Goal: Information Seeking & Learning: Learn about a topic

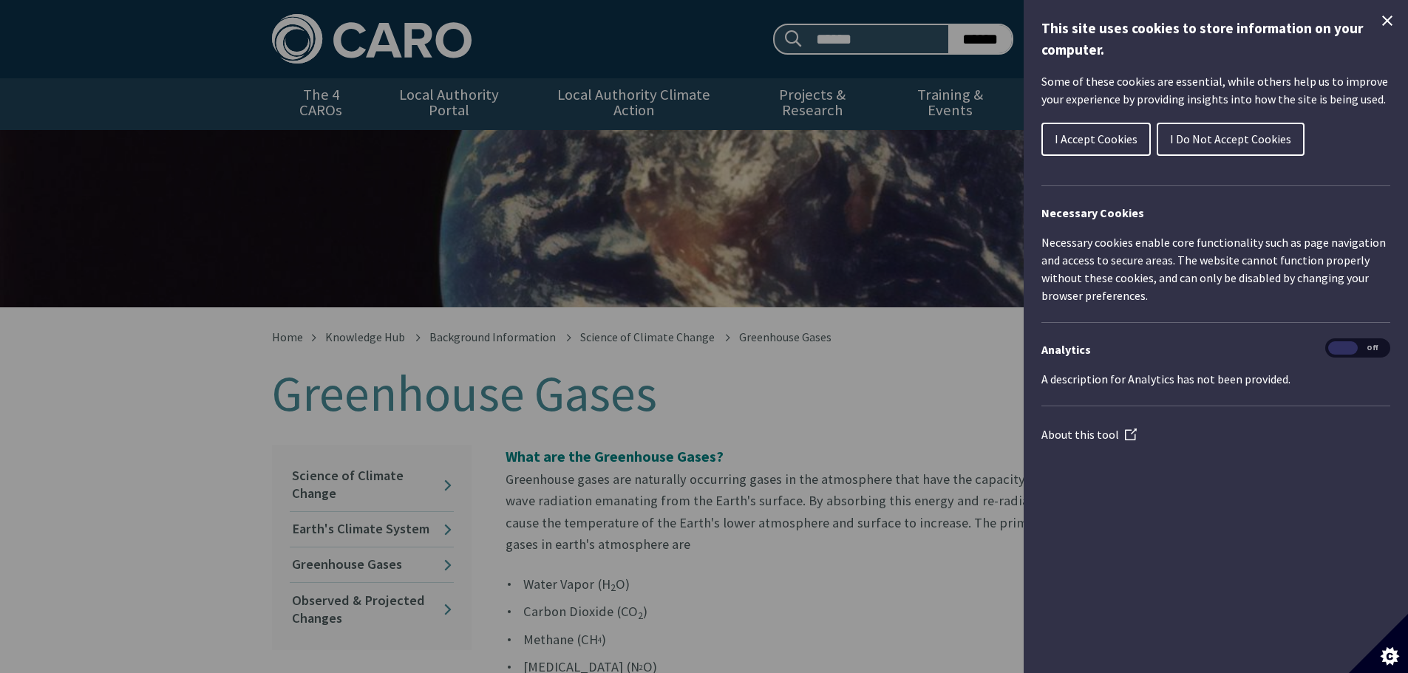
drag, startPoint x: 904, startPoint y: 182, endPoint x: 724, endPoint y: 154, distance: 181.7
click at [904, 183] on div "Cookie preferences" at bounding box center [704, 336] width 1408 height 673
click at [803, 377] on div "Cookie preferences" at bounding box center [704, 336] width 1408 height 673
drag, startPoint x: 1381, startPoint y: 22, endPoint x: 1373, endPoint y: 26, distance: 9.6
click at [1382, 22] on icon "Close Cookie Control" at bounding box center [1388, 21] width 18 height 18
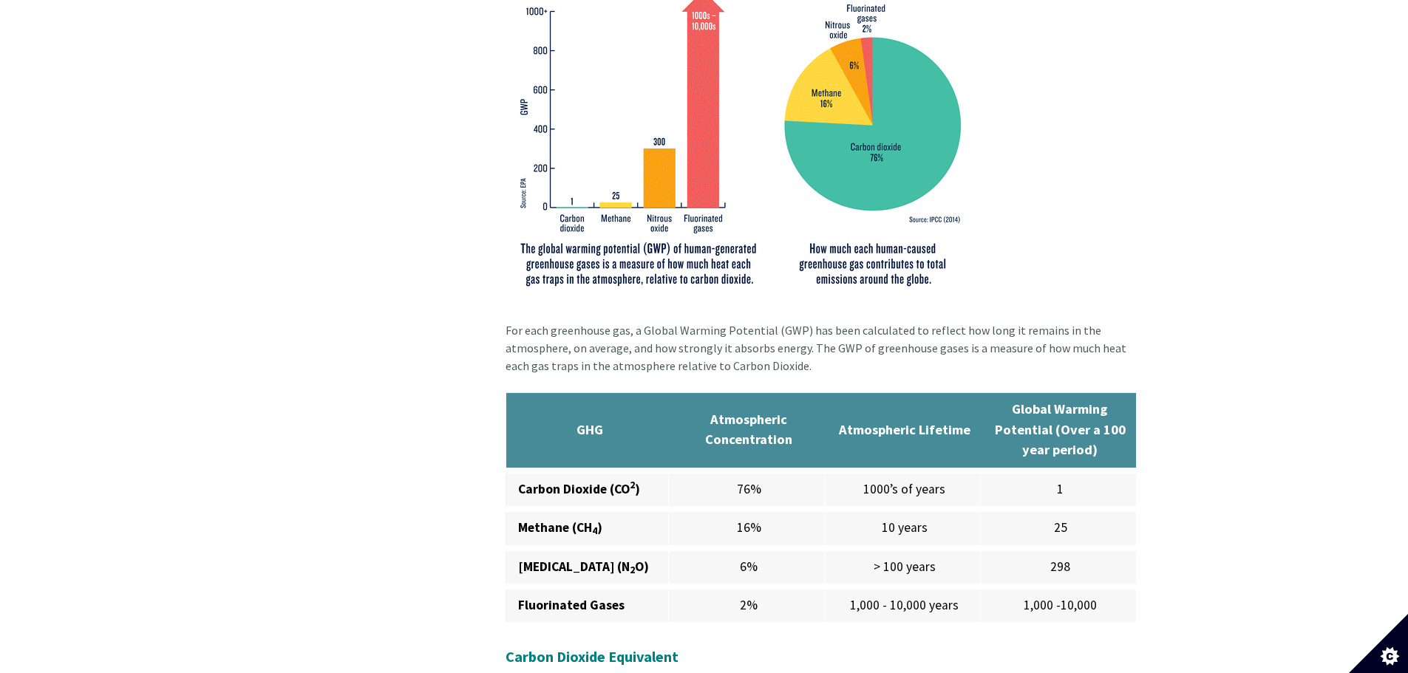
scroll to position [887, 0]
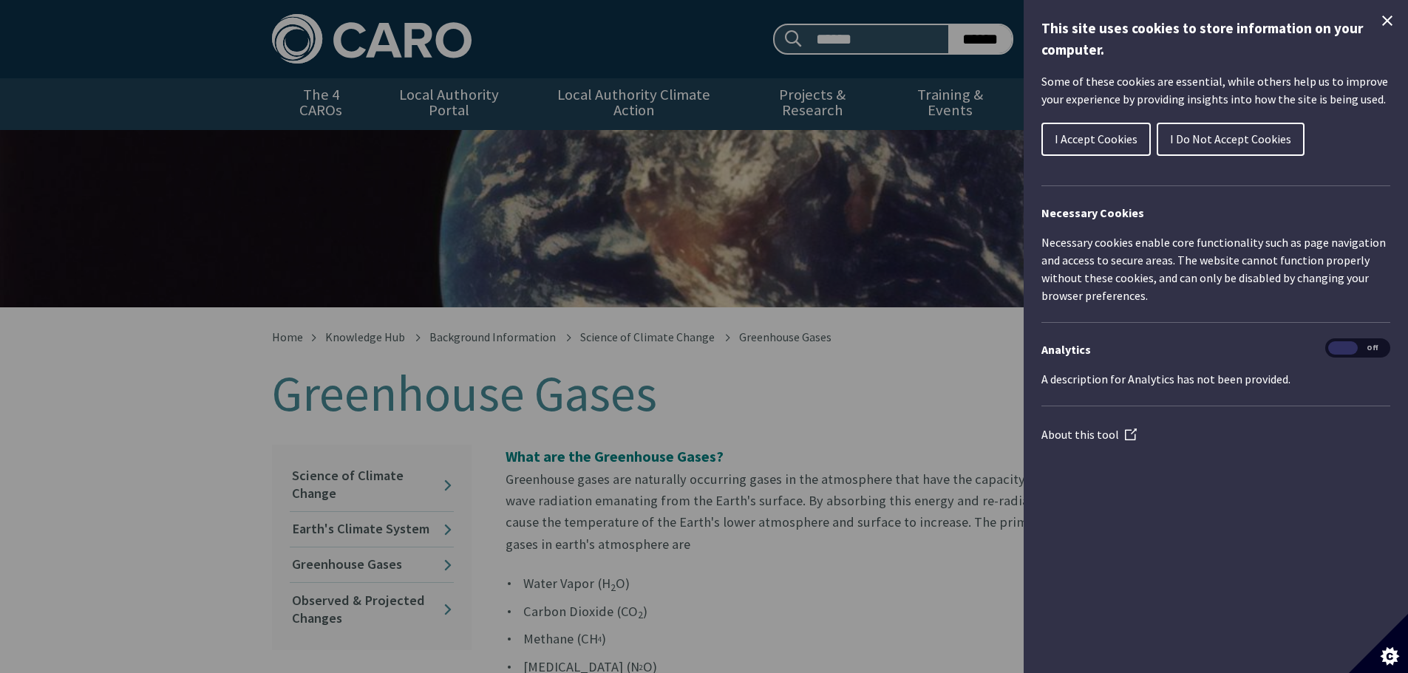
click at [0, 213] on div "Cookie preferences" at bounding box center [704, 336] width 1408 height 673
click at [1379, 27] on icon "Close Cookie Control" at bounding box center [1388, 21] width 18 height 18
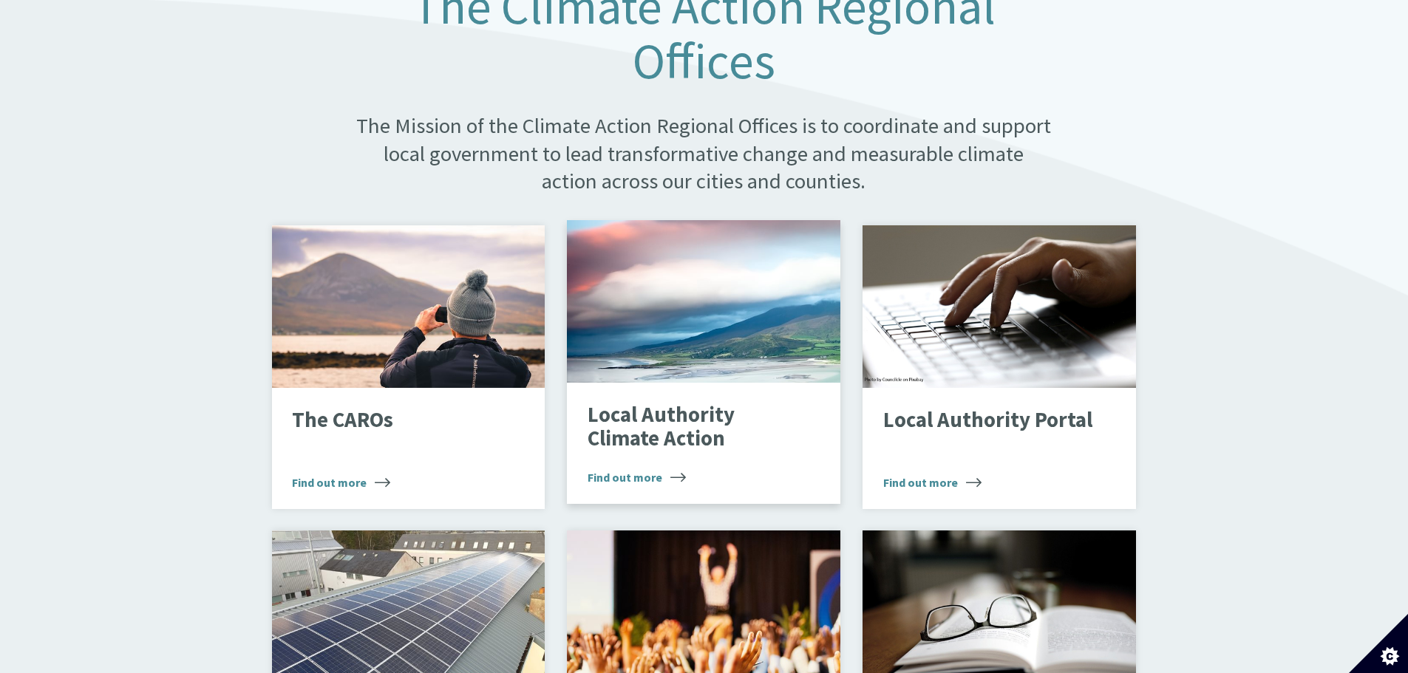
scroll to position [665, 0]
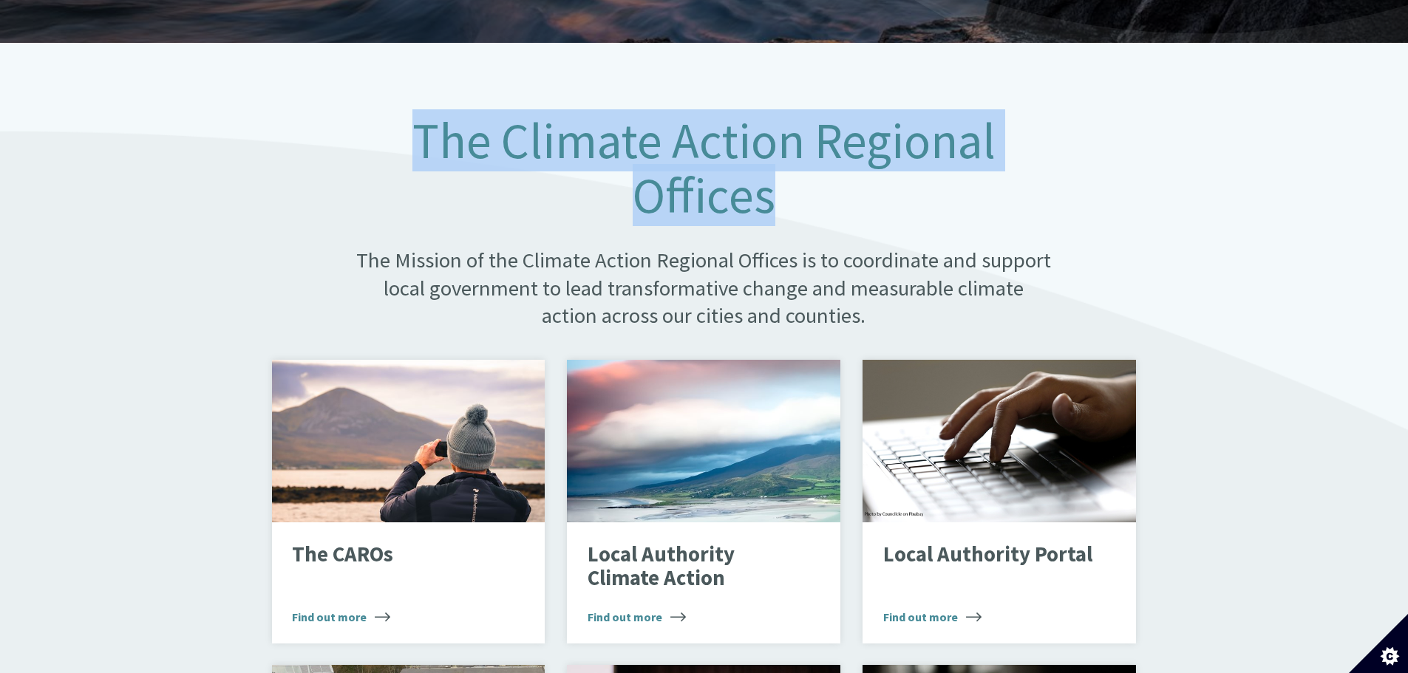
drag, startPoint x: 409, startPoint y: 115, endPoint x: 865, endPoint y: 168, distance: 458.3
click at [865, 168] on h1 "The Climate Action Regional Offices" at bounding box center [704, 168] width 699 height 109
copy h1 "The Climate Action Regional Offices"
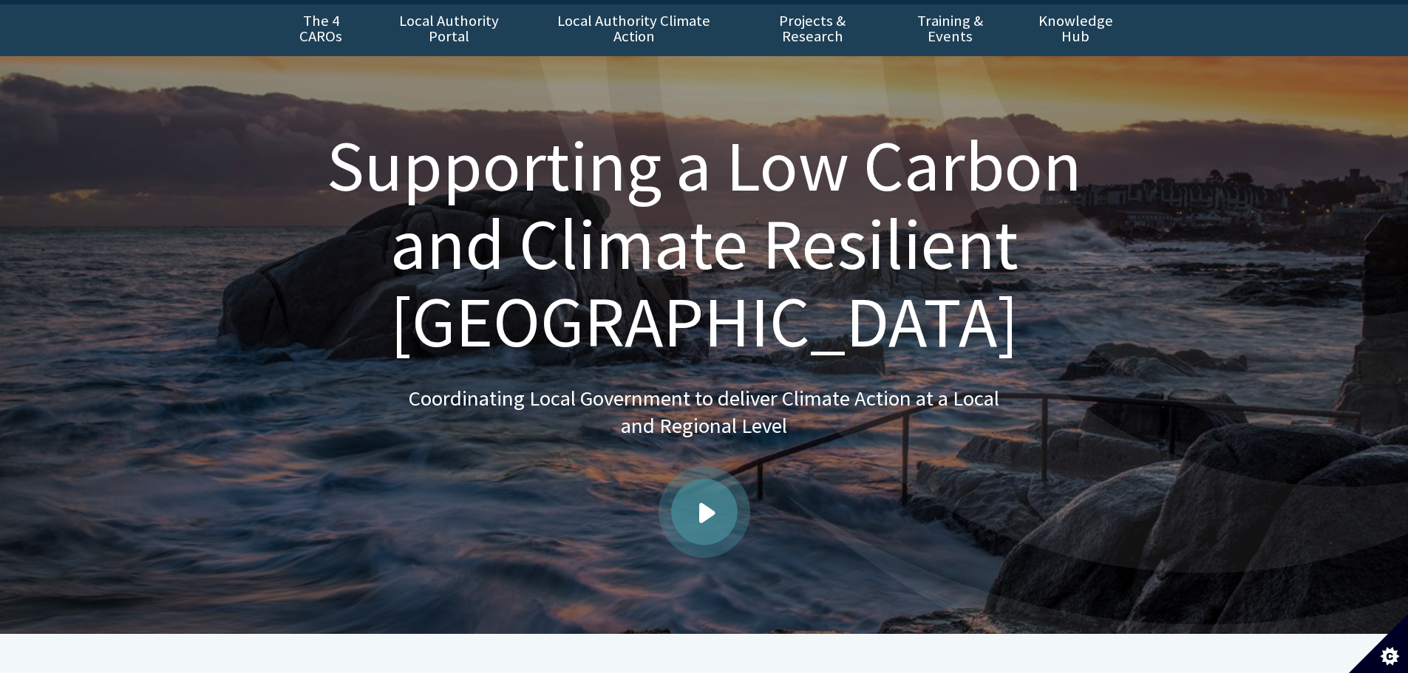
scroll to position [0, 0]
